Goal: Task Accomplishment & Management: Manage account settings

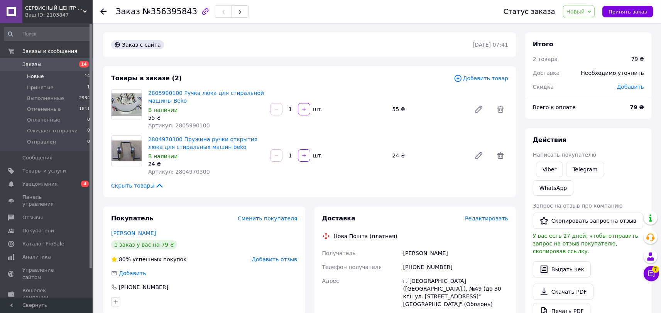
click at [33, 76] on span "Новые" at bounding box center [35, 76] width 17 height 7
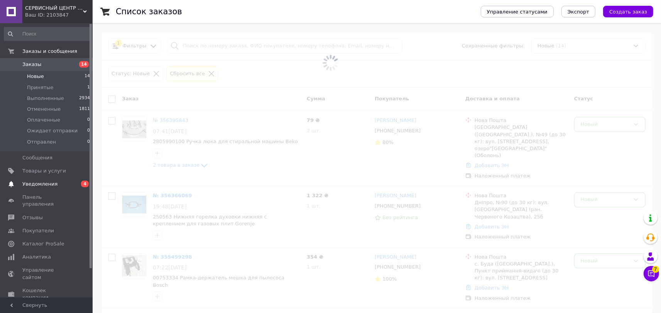
click at [59, 184] on span "Уведомления" at bounding box center [46, 184] width 49 height 7
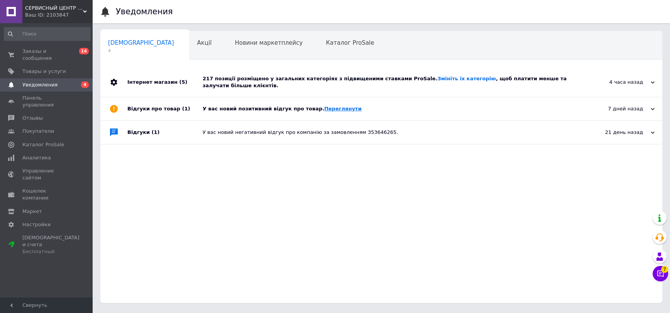
click at [329, 106] on link "Переглянути" at bounding box center [342, 109] width 37 height 6
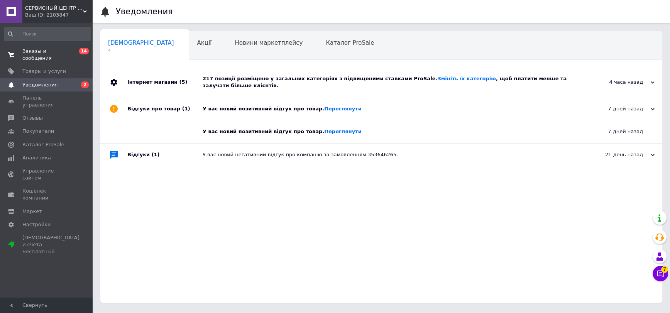
click at [68, 50] on span "Заказы и сообщения" at bounding box center [46, 55] width 49 height 14
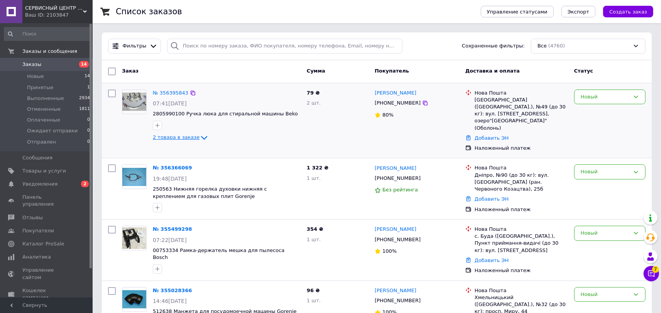
click at [168, 138] on span "2 товара в заказе" at bounding box center [176, 138] width 47 height 6
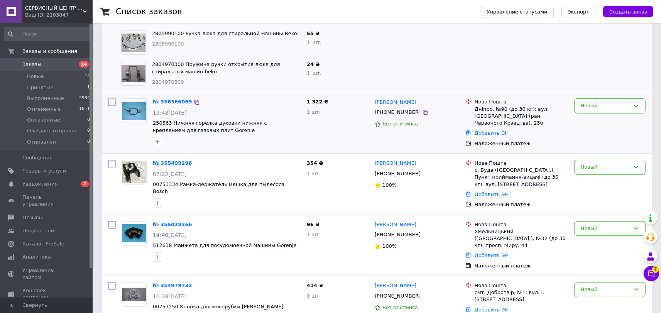
scroll to position [232, 0]
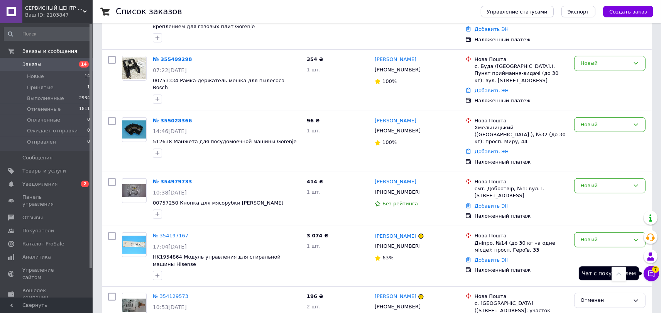
click at [655, 271] on span "7" at bounding box center [655, 269] width 7 height 7
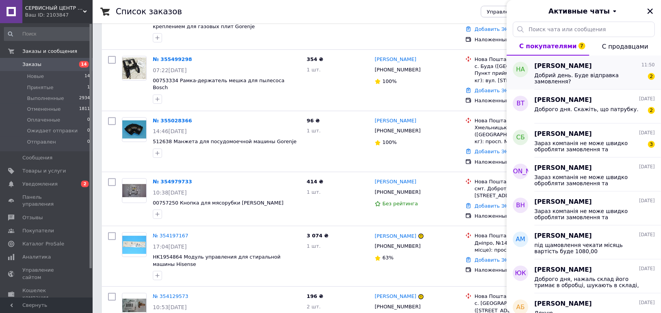
click at [583, 77] on span "Добрий день. Буде відправка замовлення?" at bounding box center [589, 78] width 110 height 12
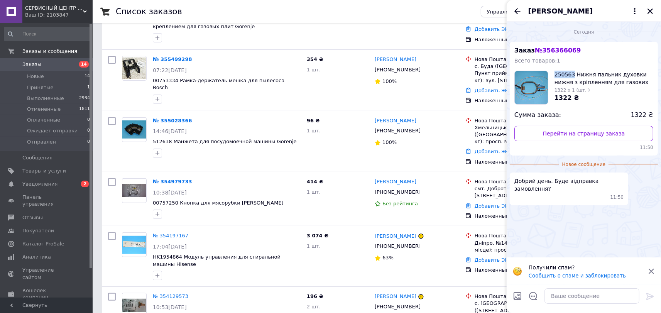
drag, startPoint x: 552, startPoint y: 73, endPoint x: 572, endPoint y: 73, distance: 19.7
click at [572, 73] on div "250563 Нижня пальник духовки нижня з кріпленням для газових плит Gorenje 1322 x…" at bounding box center [583, 88] width 139 height 34
copy span "250563"
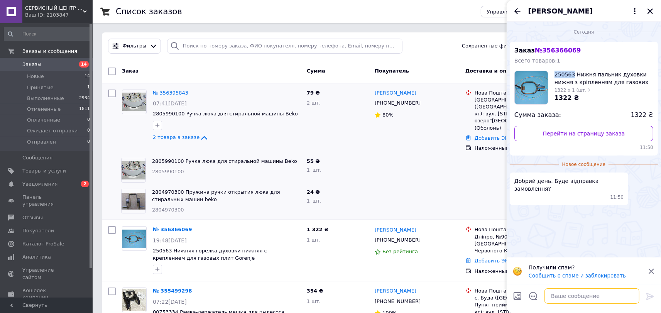
click at [576, 298] on textarea at bounding box center [592, 295] width 95 height 15
type textarea "Доброго дня"
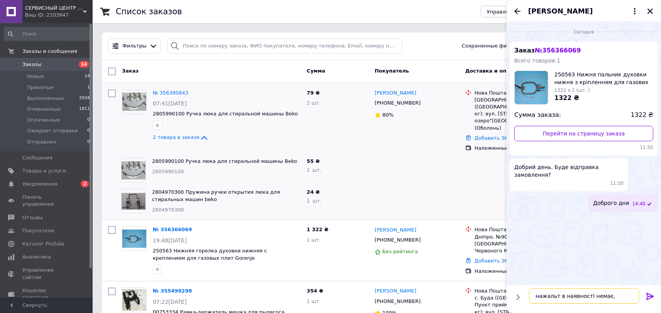
click at [619, 298] on textarea "нажальт в наявності немає," at bounding box center [584, 295] width 110 height 15
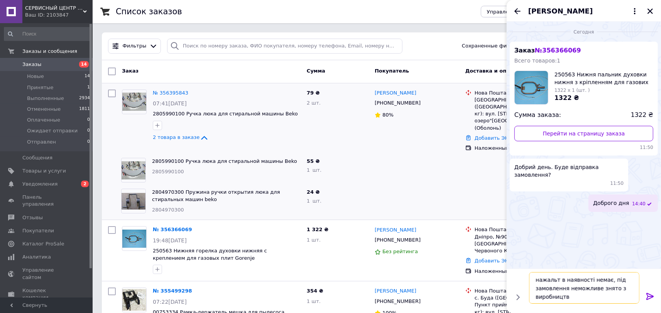
type textarea "нажальт в наявності немає, під замовлення неможливе знято з виробництва"
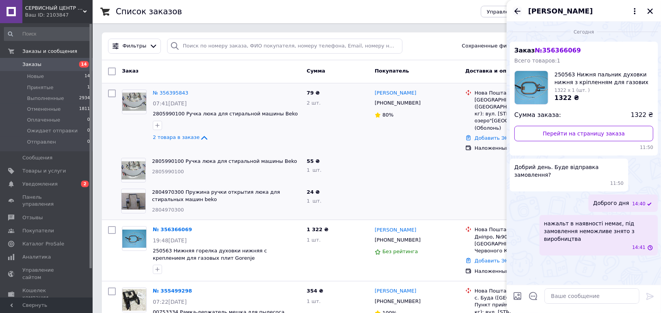
click at [515, 11] on icon "Назад" at bounding box center [517, 11] width 6 height 6
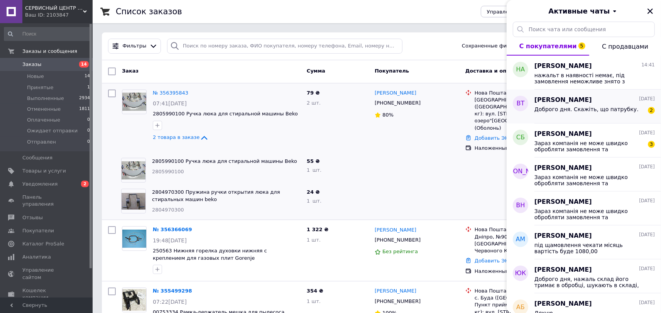
click at [545, 114] on div "Доброго дня. Скажіть, що патрубку." at bounding box center [586, 111] width 104 height 11
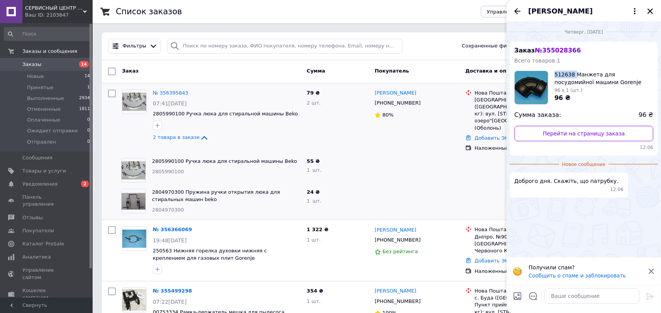
drag, startPoint x: 555, startPoint y: 73, endPoint x: 573, endPoint y: 71, distance: 18.6
click at [573, 71] on span "512638 Манжета для посудомийної машини Gorenje" at bounding box center [604, 78] width 99 height 15
copy span "512638"
click at [563, 72] on span "512638 Манжета для посудомийної машини Gorenje" at bounding box center [604, 78] width 99 height 15
drag, startPoint x: 572, startPoint y: 74, endPoint x: 555, endPoint y: 74, distance: 16.6
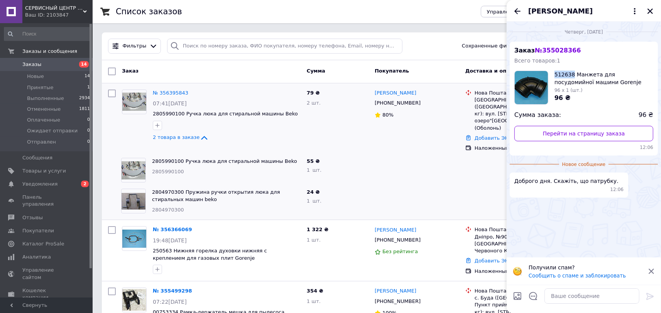
click at [555, 74] on span "512638 Манжета для посудомийної машини Gorenje" at bounding box center [604, 78] width 99 height 15
click at [517, 10] on icon "Назад" at bounding box center [517, 11] width 9 height 9
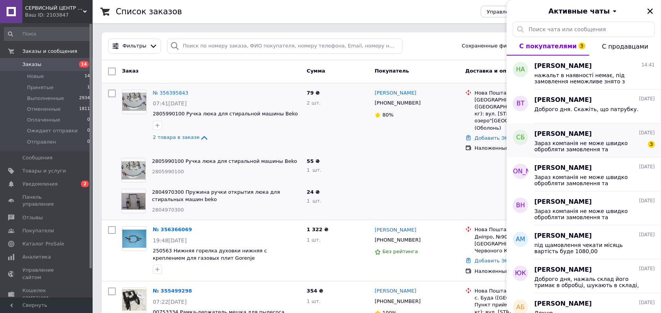
click at [617, 143] on span "Зараз компанія не може швидко обробляти замовлення та повідомлення, оскільки за…" at bounding box center [589, 146] width 110 height 12
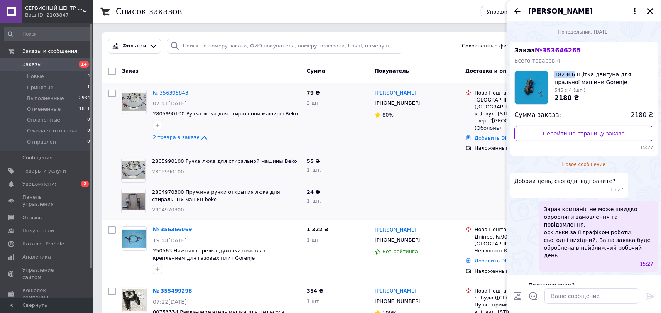
drag, startPoint x: 554, startPoint y: 73, endPoint x: 572, endPoint y: 73, distance: 17.4
click at [572, 73] on span "182366 Щітка двигуна для пральної машини Gorenje" at bounding box center [604, 78] width 99 height 15
copy span "182366"
click at [517, 10] on icon "Назад" at bounding box center [517, 11] width 9 height 9
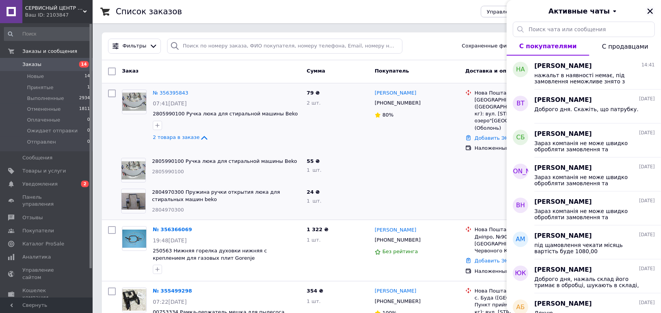
click at [651, 9] on icon "Закрыть" at bounding box center [650, 11] width 7 height 7
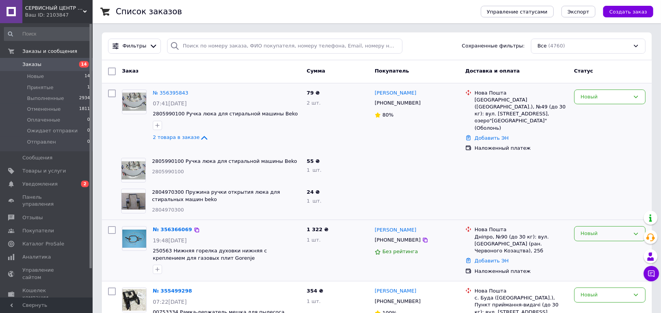
click at [600, 230] on div "Новый" at bounding box center [605, 234] width 49 height 8
click at [585, 271] on li "Отменен" at bounding box center [610, 278] width 71 height 14
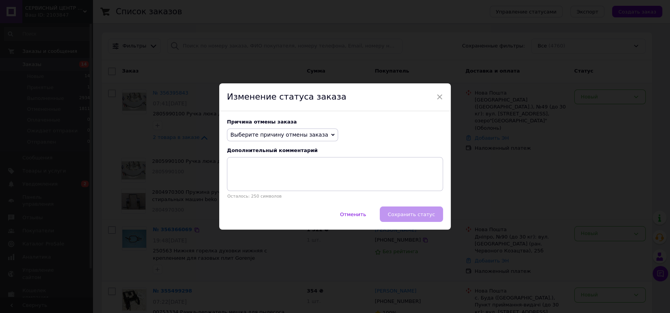
click at [267, 133] on span "Выберите причину отмены заказа" at bounding box center [279, 135] width 98 height 6
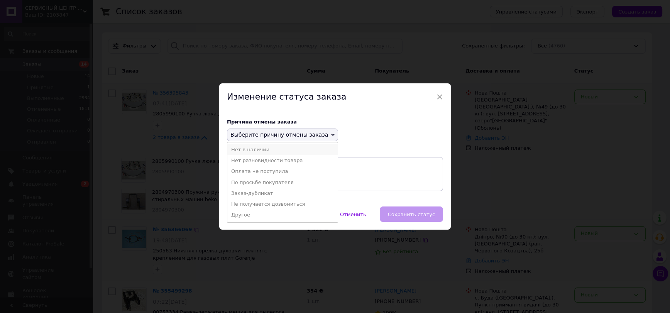
click at [260, 152] on li "Нет в наличии" at bounding box center [282, 149] width 110 height 11
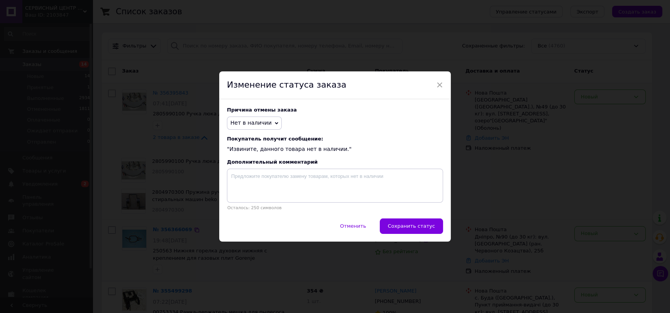
click at [414, 223] on button "Сохранить статус" at bounding box center [411, 225] width 63 height 15
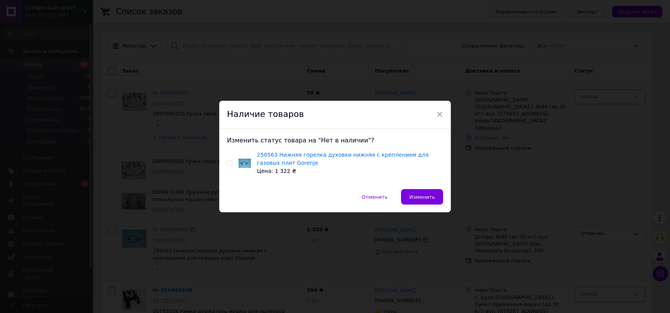
click at [229, 162] on input "checkbox" at bounding box center [229, 163] width 5 height 5
checkbox input "true"
click at [422, 189] on button "Изменить" at bounding box center [422, 196] width 42 height 15
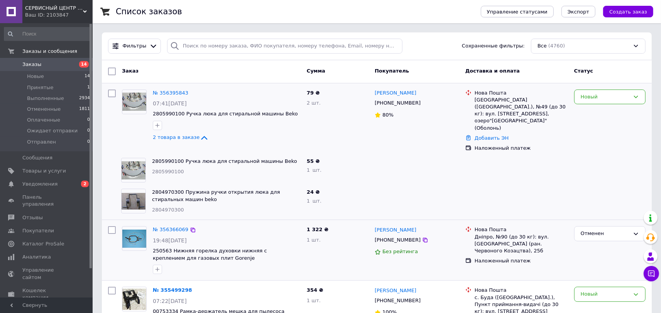
scroll to position [116, 0]
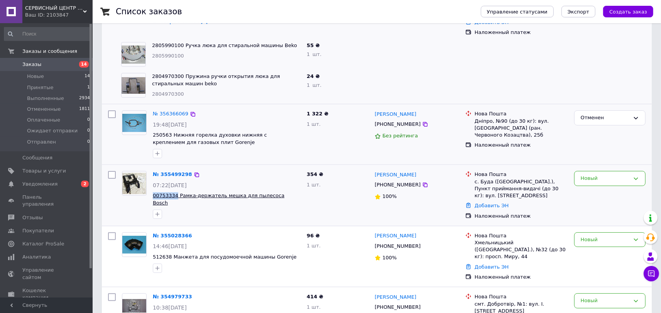
drag, startPoint x: 150, startPoint y: 183, endPoint x: 174, endPoint y: 184, distance: 23.6
click at [174, 184] on div "№ 355499298 07:22[DATE] 00753334 Рамка-держатель мешка для пылесоса Bosch" at bounding box center [227, 195] width 154 height 54
copy span "00753334"
click at [613, 236] on div "Новый" at bounding box center [605, 240] width 49 height 8
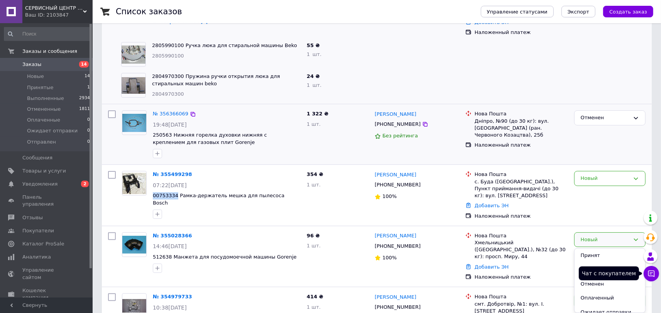
click at [650, 273] on icon at bounding box center [652, 274] width 8 height 8
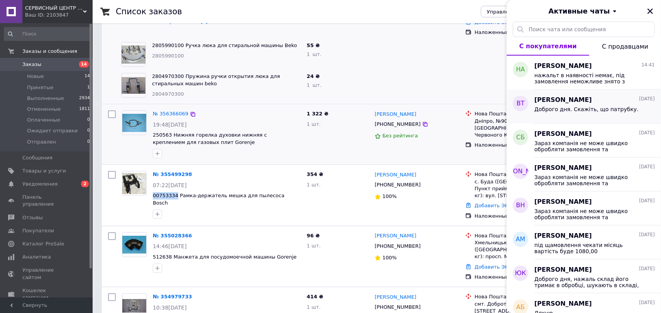
click at [587, 107] on span "Доброго дня. Скажіть, що патрубку." at bounding box center [586, 109] width 104 height 6
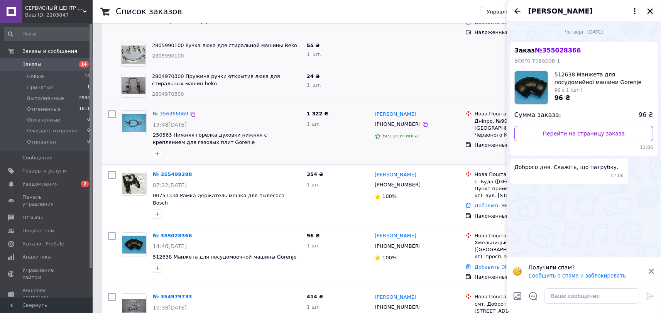
click at [646, 12] on div "[PERSON_NAME]" at bounding box center [584, 11] width 154 height 22
click at [650, 11] on icon "Закрыть" at bounding box center [650, 10] width 5 height 5
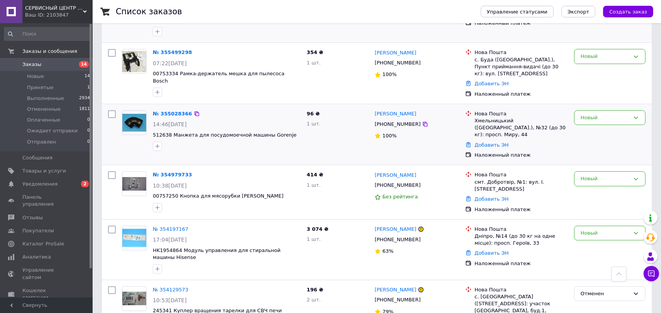
scroll to position [232, 0]
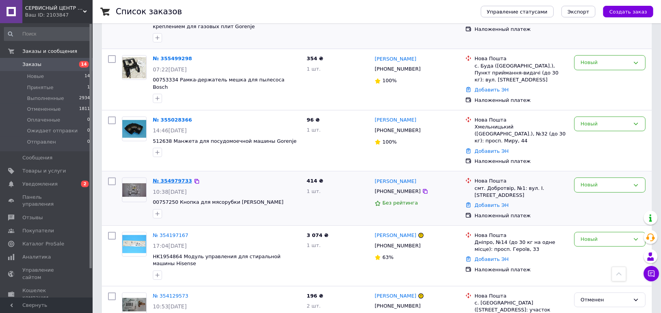
click at [170, 178] on link "№ 354979733" at bounding box center [172, 181] width 39 height 6
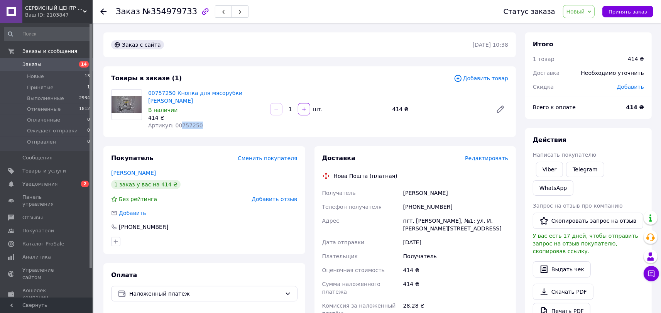
drag, startPoint x: 193, startPoint y: 117, endPoint x: 176, endPoint y: 117, distance: 17.8
click at [176, 122] on div "Артикул: 00757250" at bounding box center [206, 126] width 116 height 8
copy span "757250"
drag, startPoint x: 439, startPoint y: 195, endPoint x: 398, endPoint y: 197, distance: 41.4
click at [398, 197] on div "Получатель [PERSON_NAME] Телефон получателя [PHONE_NUMBER] [GEOGRAPHIC_DATA] пг…" at bounding box center [415, 264] width 189 height 156
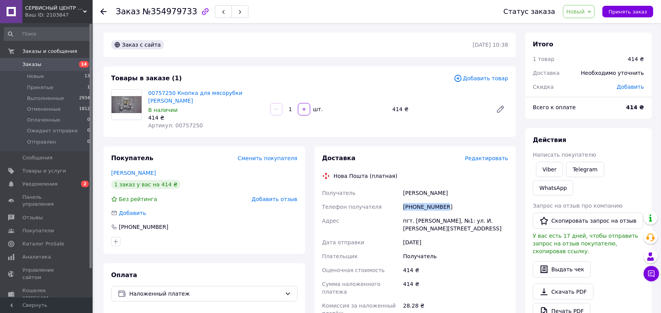
copy div "Телефон получателя [PHONE_NUMBER]"
drag, startPoint x: 508, startPoint y: 233, endPoint x: 516, endPoint y: 238, distance: 9.2
click at [508, 235] on div "[DATE]" at bounding box center [456, 242] width 108 height 14
click at [501, 121] on div "00757250 Кнопка для мясорубки [PERSON_NAME] В наличии 414 ₴ Артикул: 00757250 1…" at bounding box center [328, 109] width 366 height 43
click at [503, 128] on div "Товары в заказе (1) Добавить товар 00757250 Кнопка для мясорубки [PERSON_NAME] …" at bounding box center [309, 101] width 413 height 71
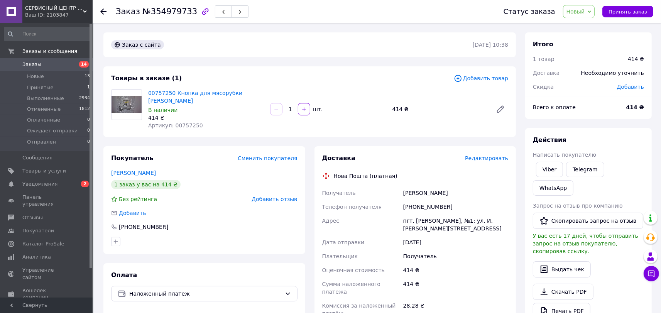
click at [104, 9] on icon at bounding box center [103, 11] width 6 height 6
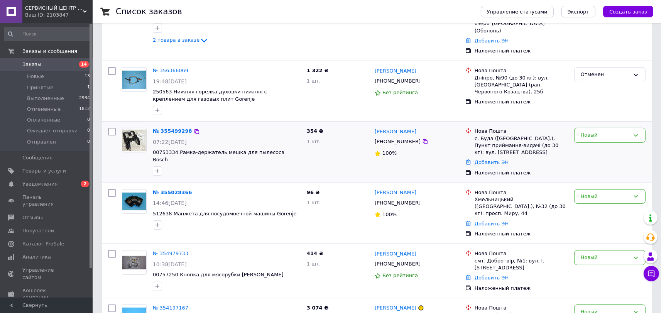
scroll to position [116, 0]
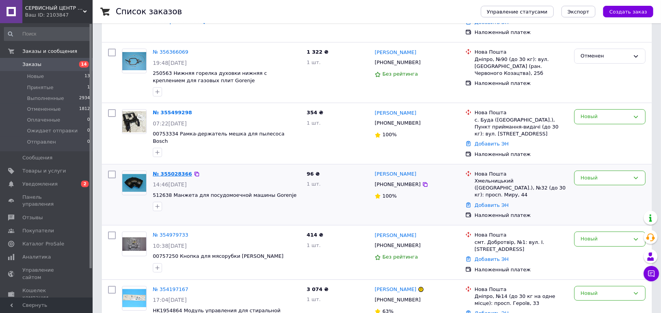
click at [171, 171] on link "№ 355028366" at bounding box center [172, 174] width 39 height 6
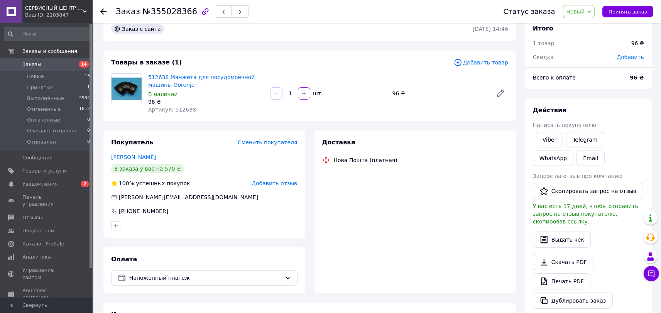
scroll to position [116, 0]
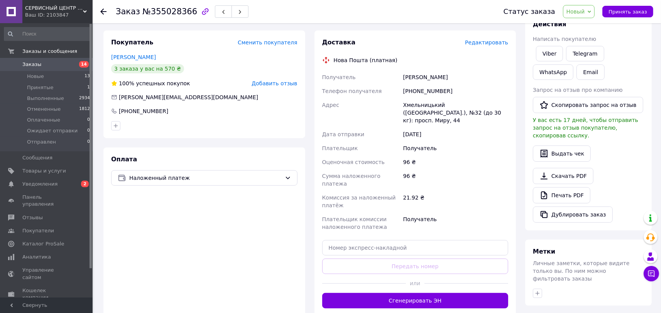
click at [102, 8] on icon at bounding box center [103, 11] width 6 height 6
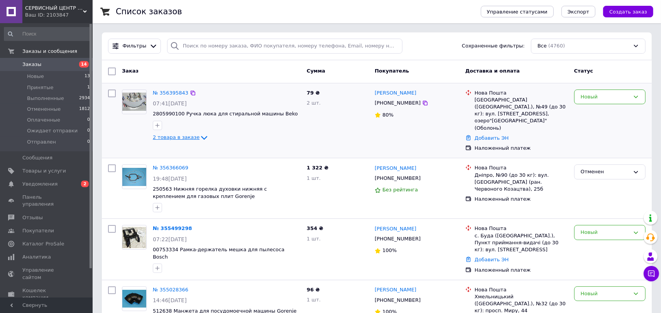
click at [183, 139] on span "2 товара в заказе" at bounding box center [176, 138] width 47 height 6
